Goal: Task Accomplishment & Management: Use online tool/utility

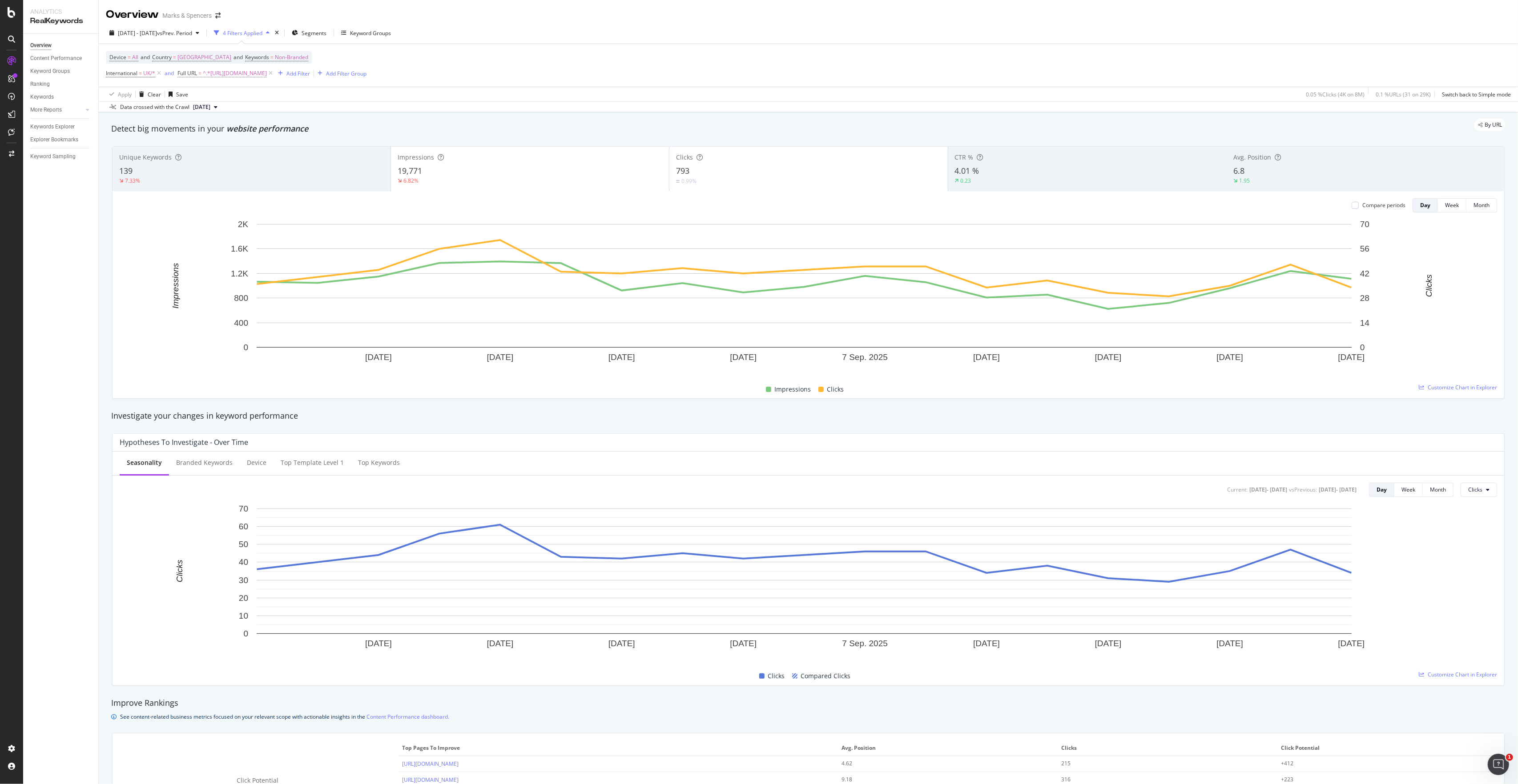
click at [267, 77] on span "^.*[URL][DOMAIN_NAME]" at bounding box center [235, 73] width 64 height 12
click at [249, 114] on input "[URL][DOMAIN_NAME]" at bounding box center [228, 111] width 84 height 14
paste input "knee-length"
type input "[URL][DOMAIN_NAME]"
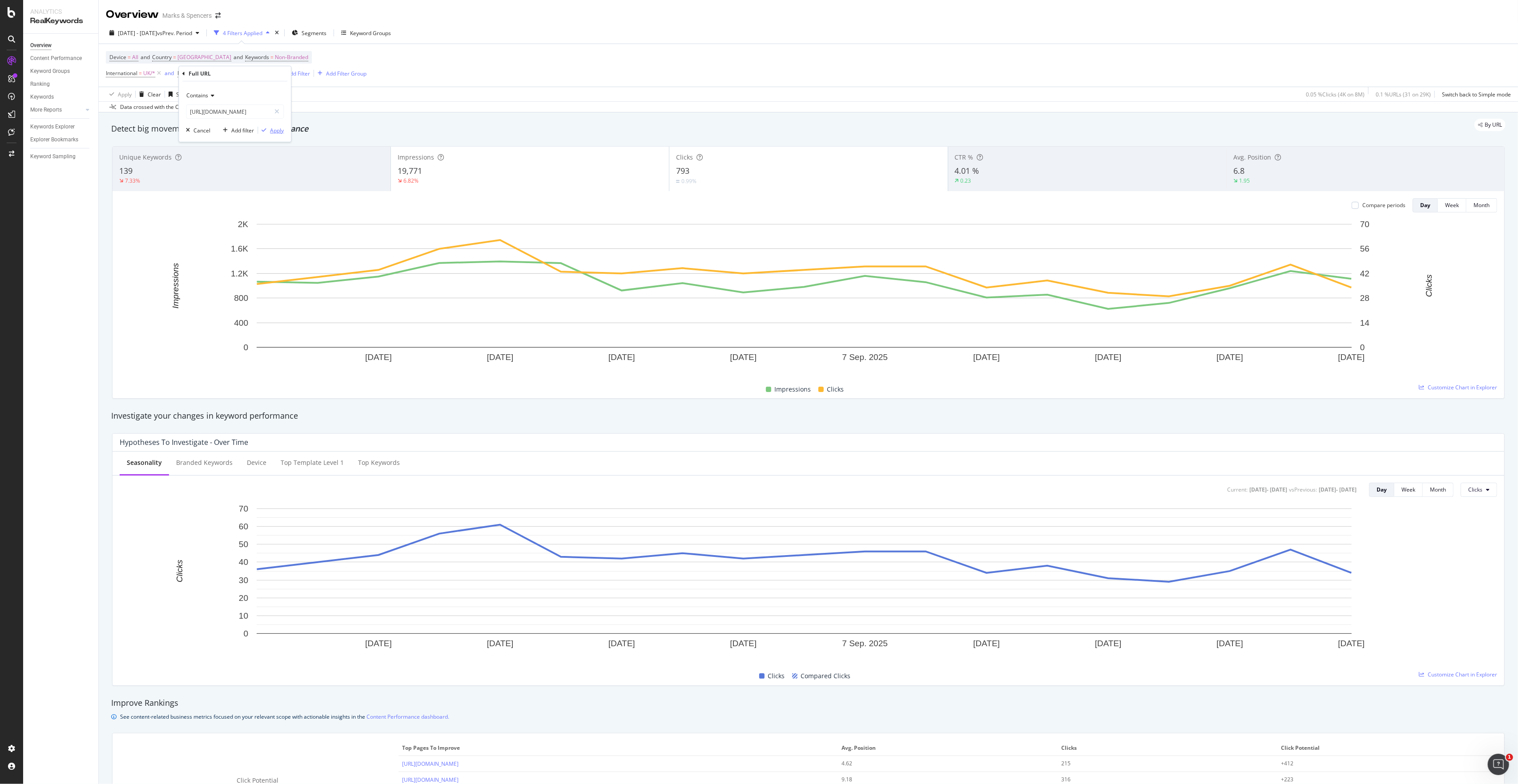
scroll to position [0, 0]
click at [276, 131] on div "Apply" at bounding box center [276, 130] width 14 height 8
